Goal: Information Seeking & Learning: Learn about a topic

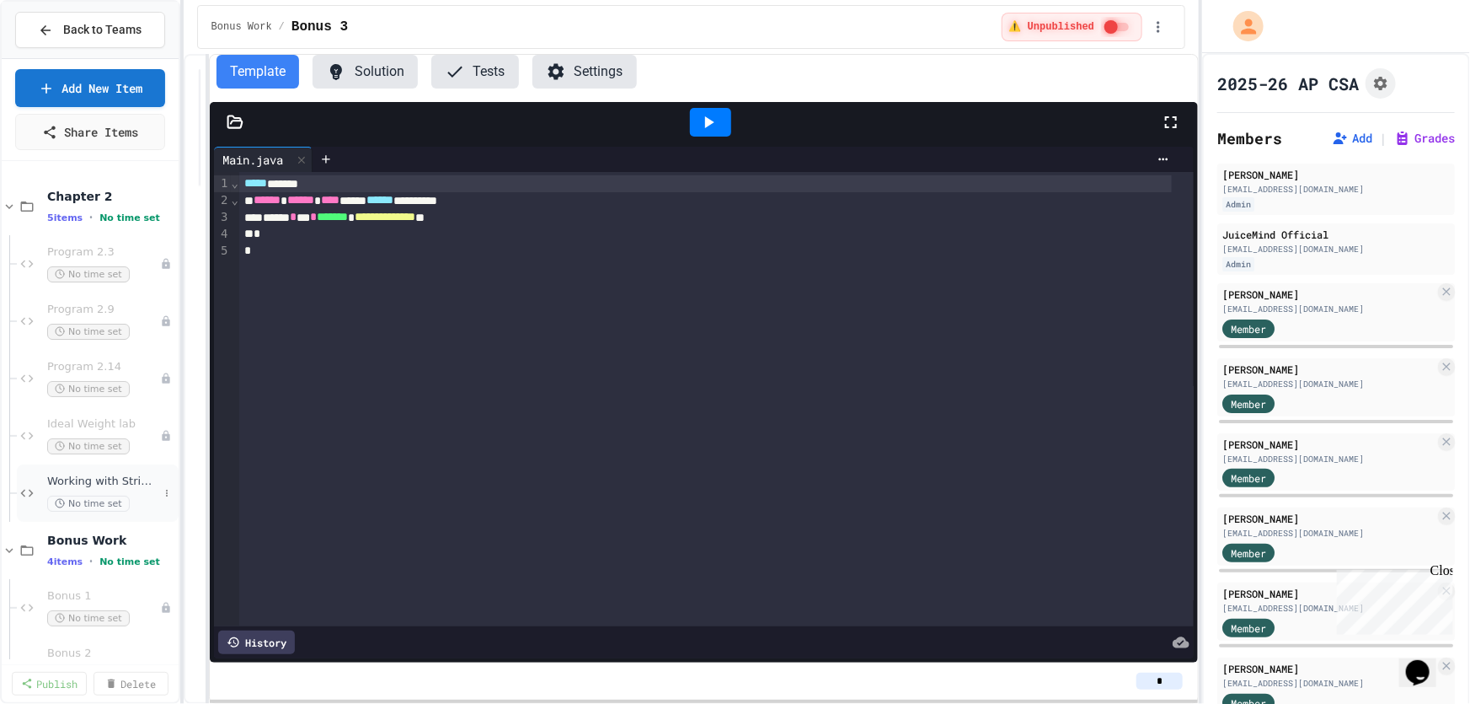
click at [82, 482] on span "Working with Strings lab" at bounding box center [102, 481] width 111 height 14
